Goal: Navigation & Orientation: Find specific page/section

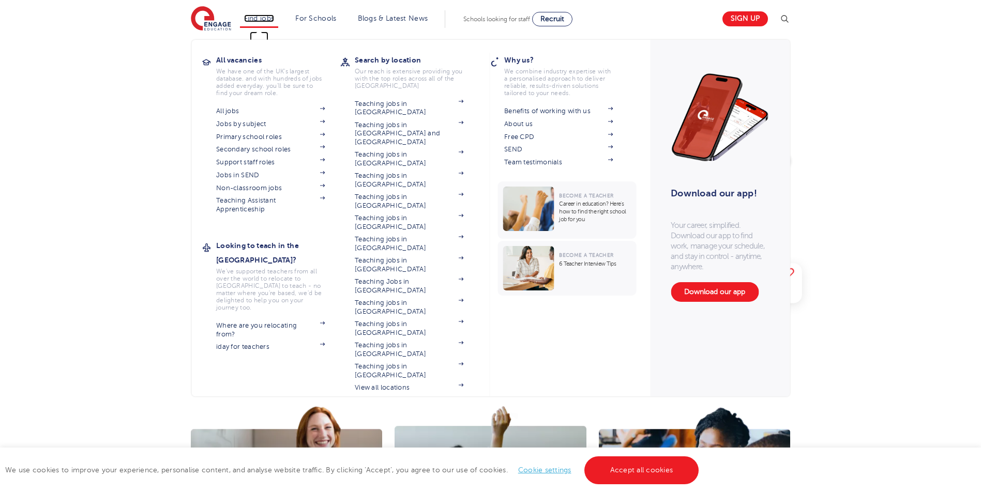
click at [267, 19] on link "Find jobs" at bounding box center [259, 18] width 31 height 8
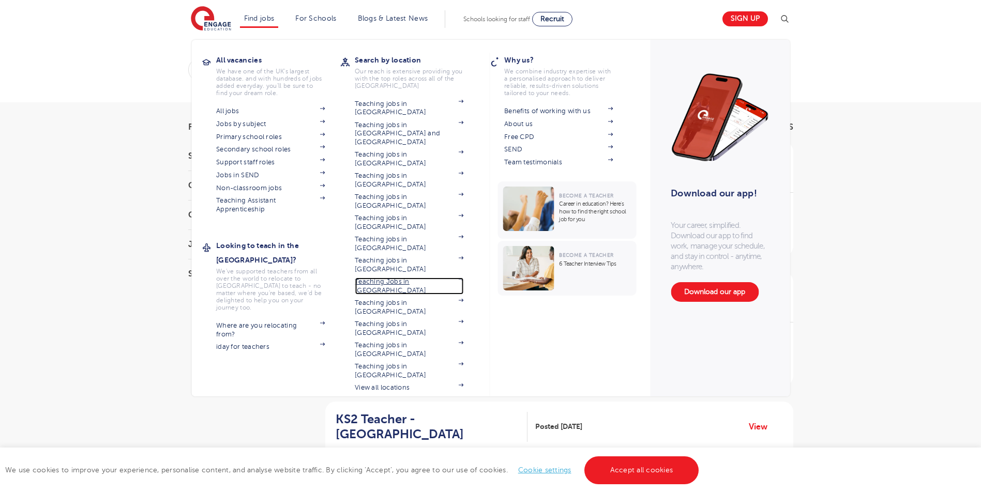
click at [463, 278] on span at bounding box center [457, 286] width 11 height 17
